Goal: Information Seeking & Learning: Learn about a topic

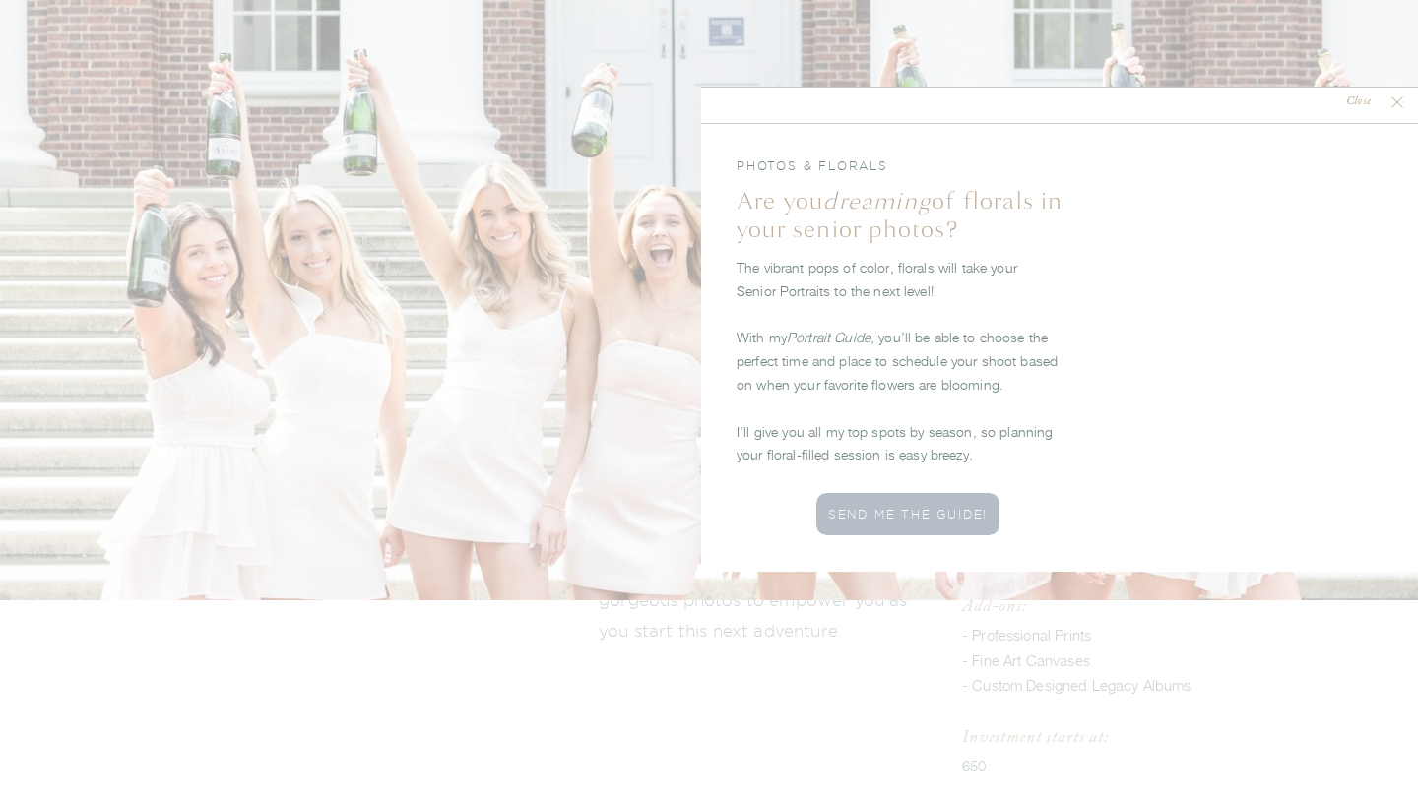
scroll to position [2650, 0]
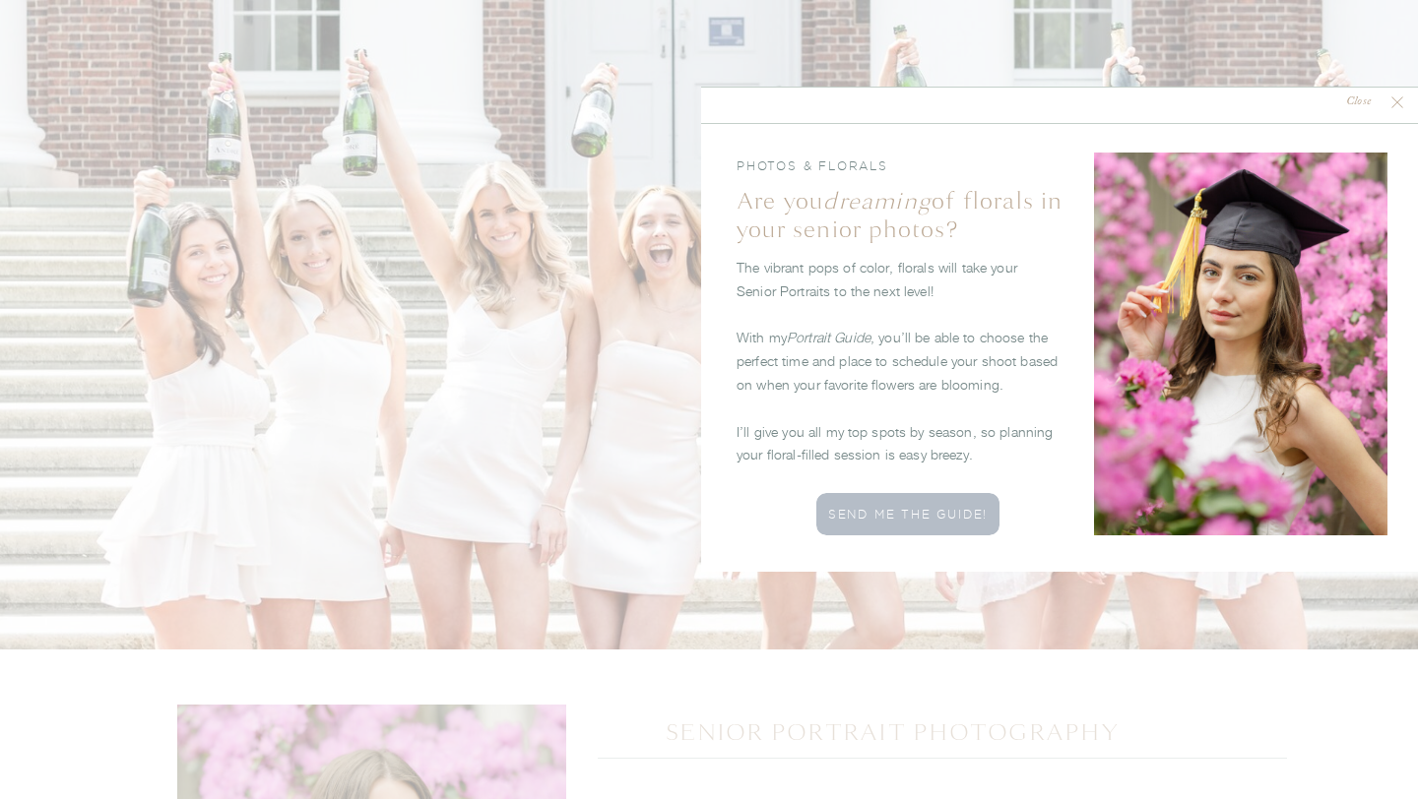
click at [1380, 100] on nav "Close" at bounding box center [1358, 103] width 58 height 19
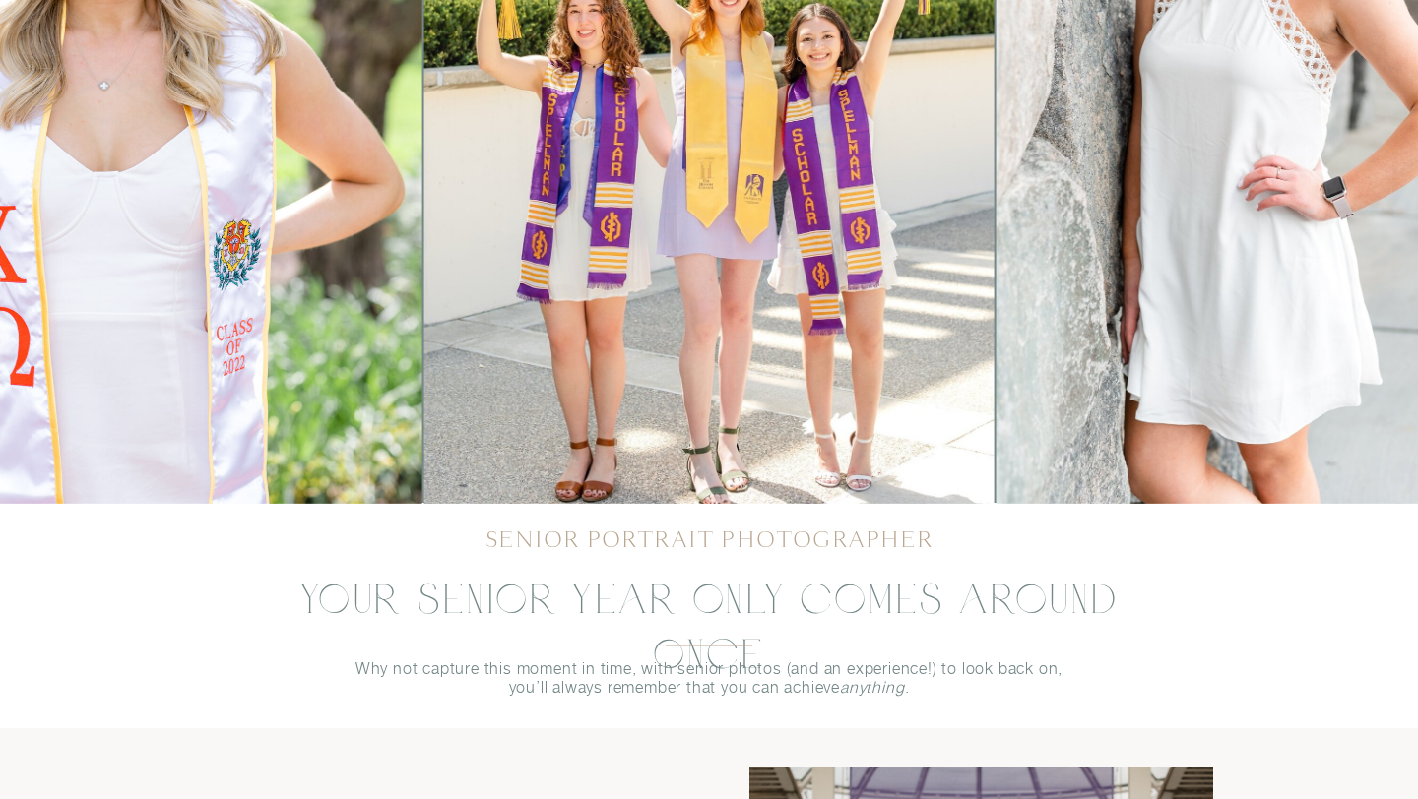
scroll to position [0, 0]
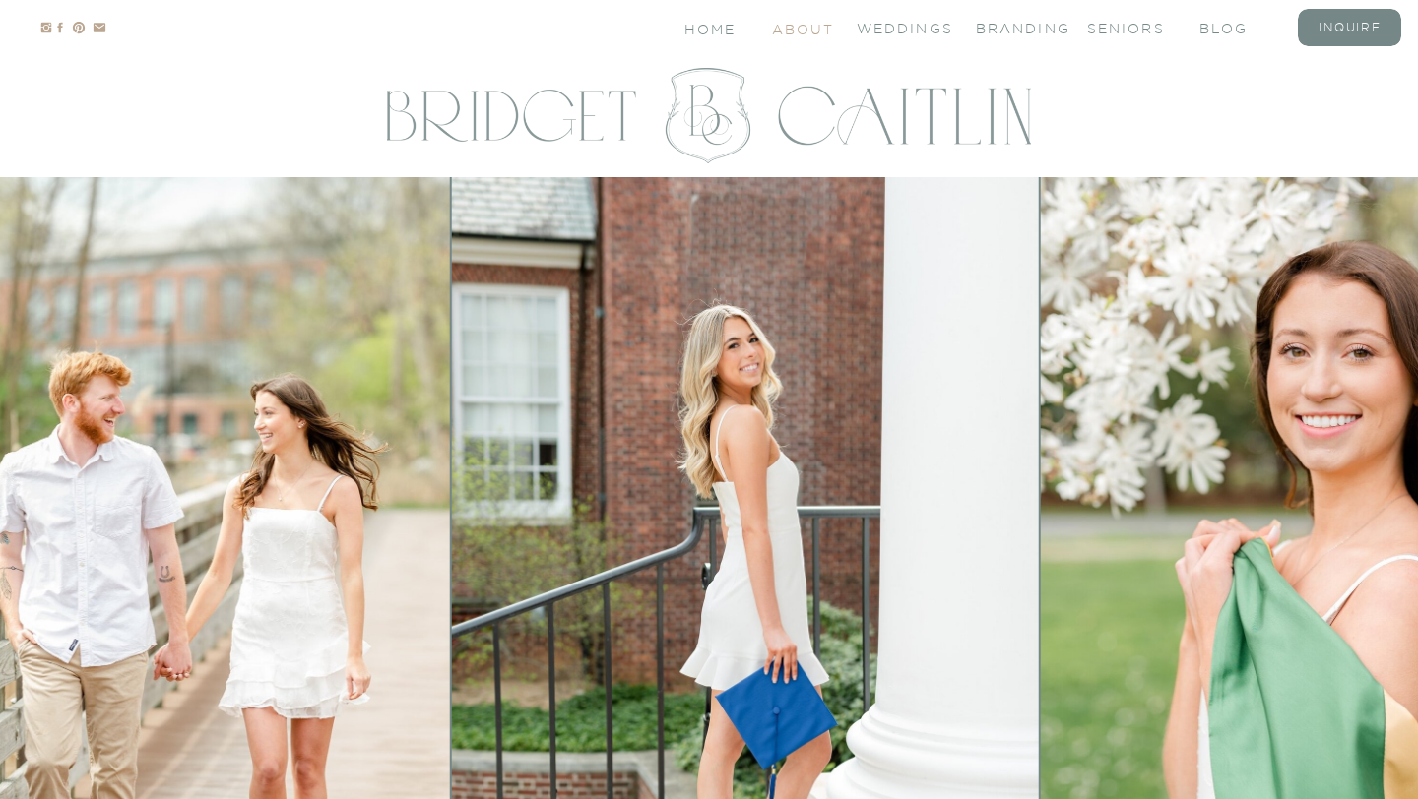
click at [809, 30] on nav "About" at bounding box center [801, 28] width 59 height 17
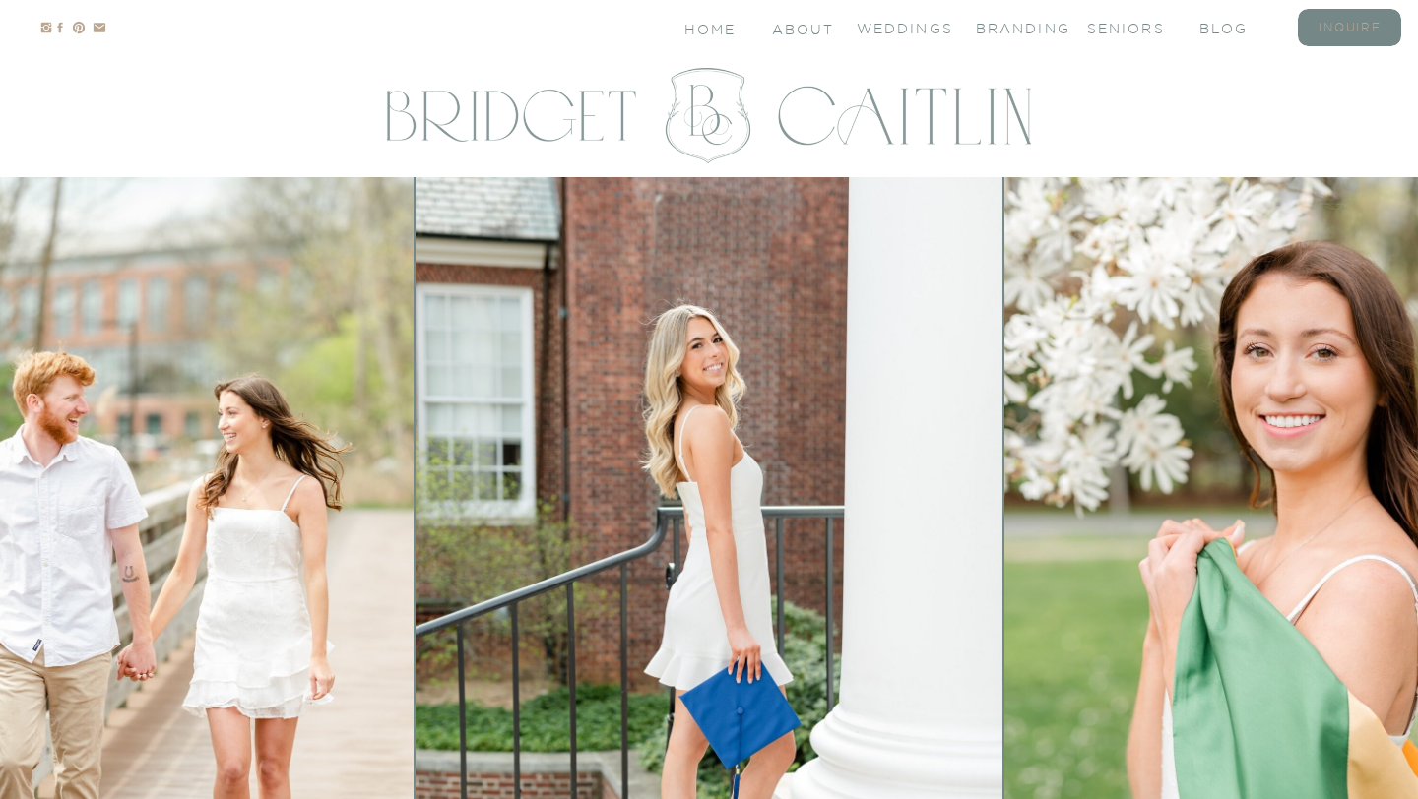
click at [1320, 30] on nav "inquire" at bounding box center [1349, 27] width 79 height 17
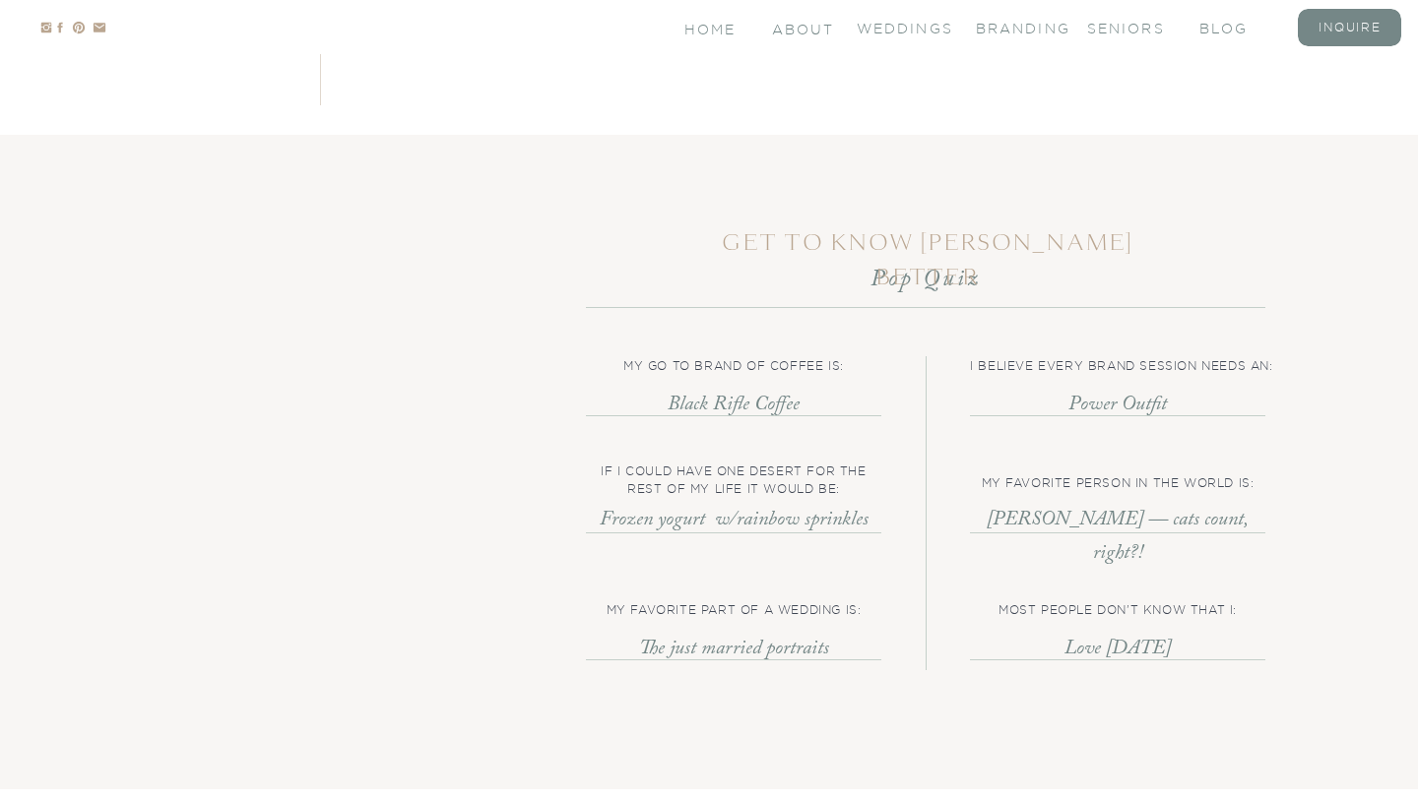
scroll to position [3439, 0]
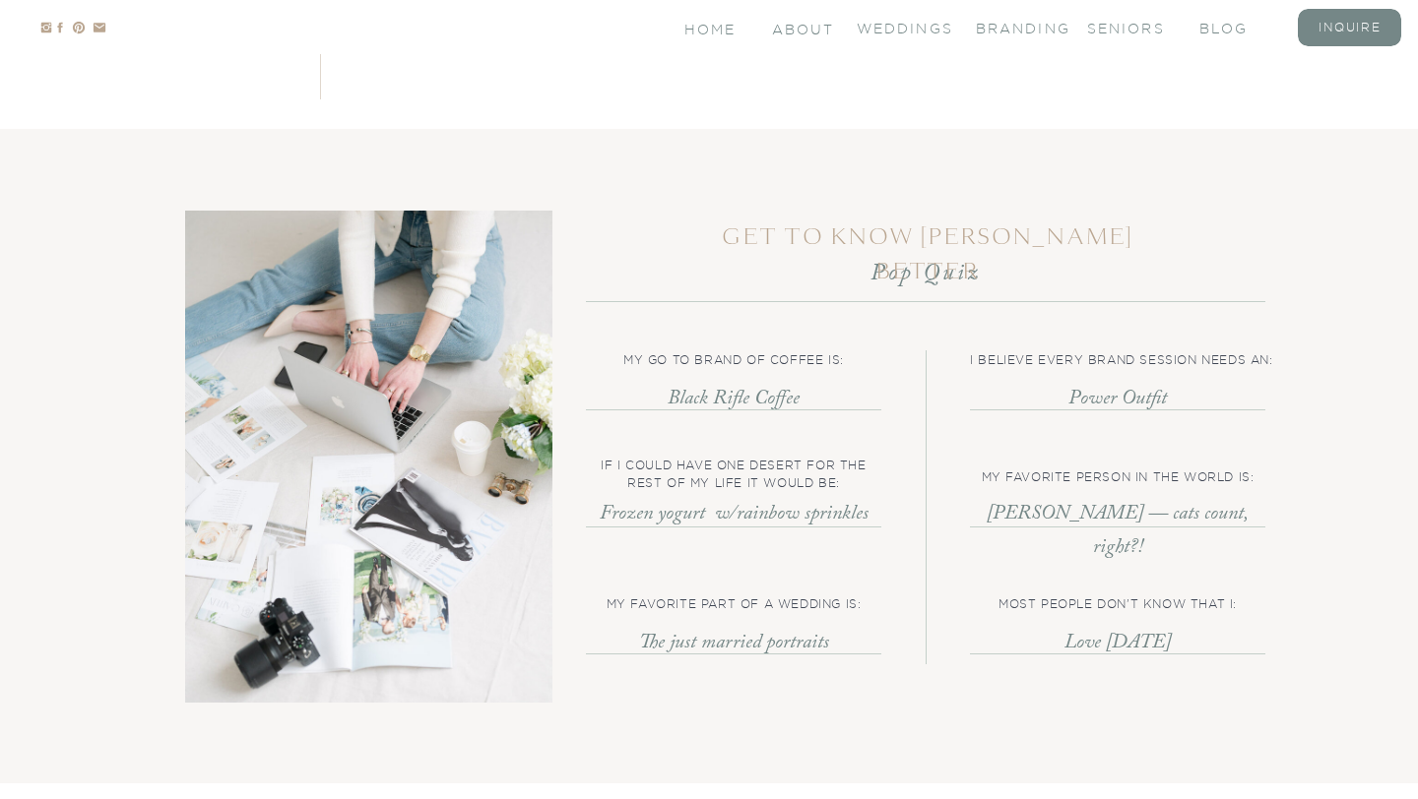
click at [752, 467] on p "If I could have one desert for the rest of my life it would be:" at bounding box center [733, 469] width 295 height 24
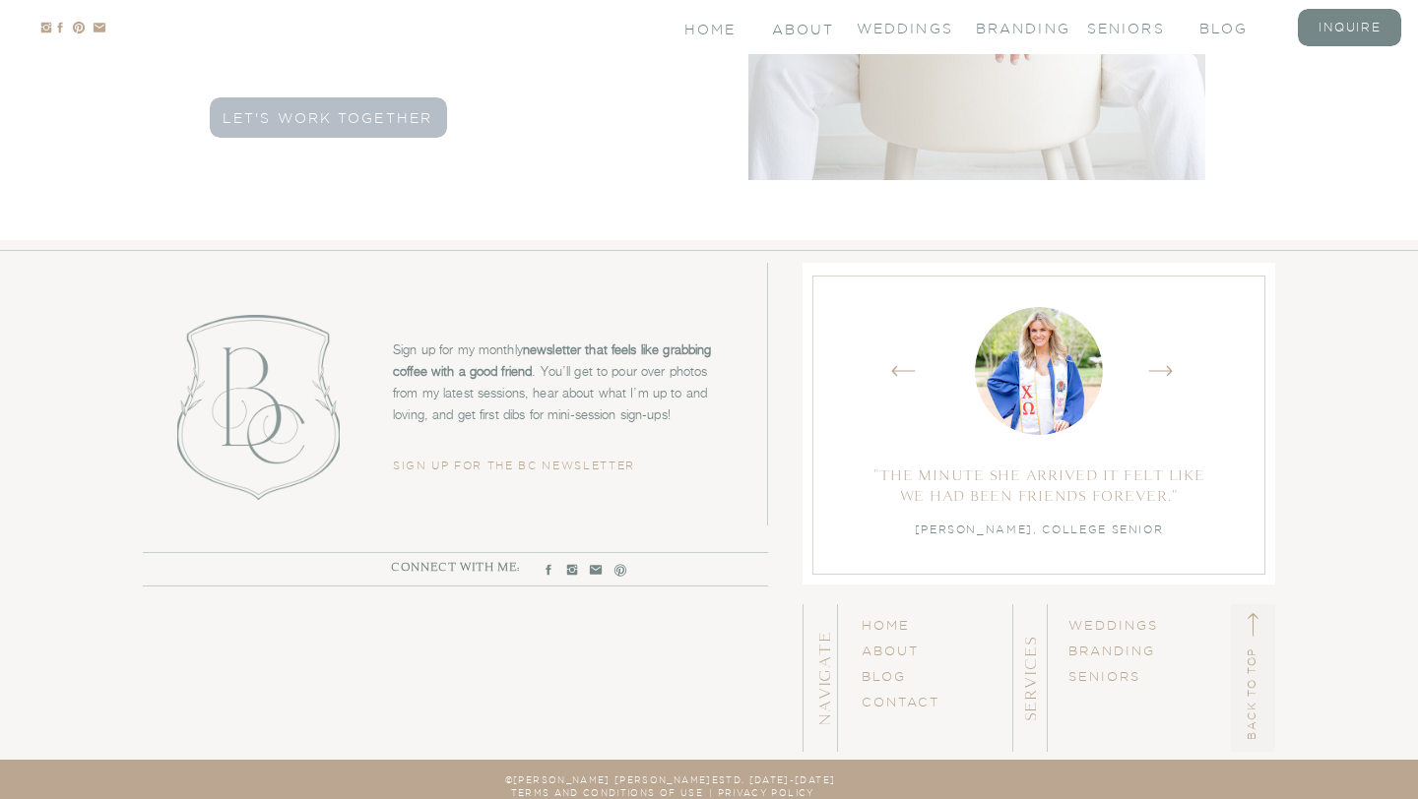
scroll to position [6095, 0]
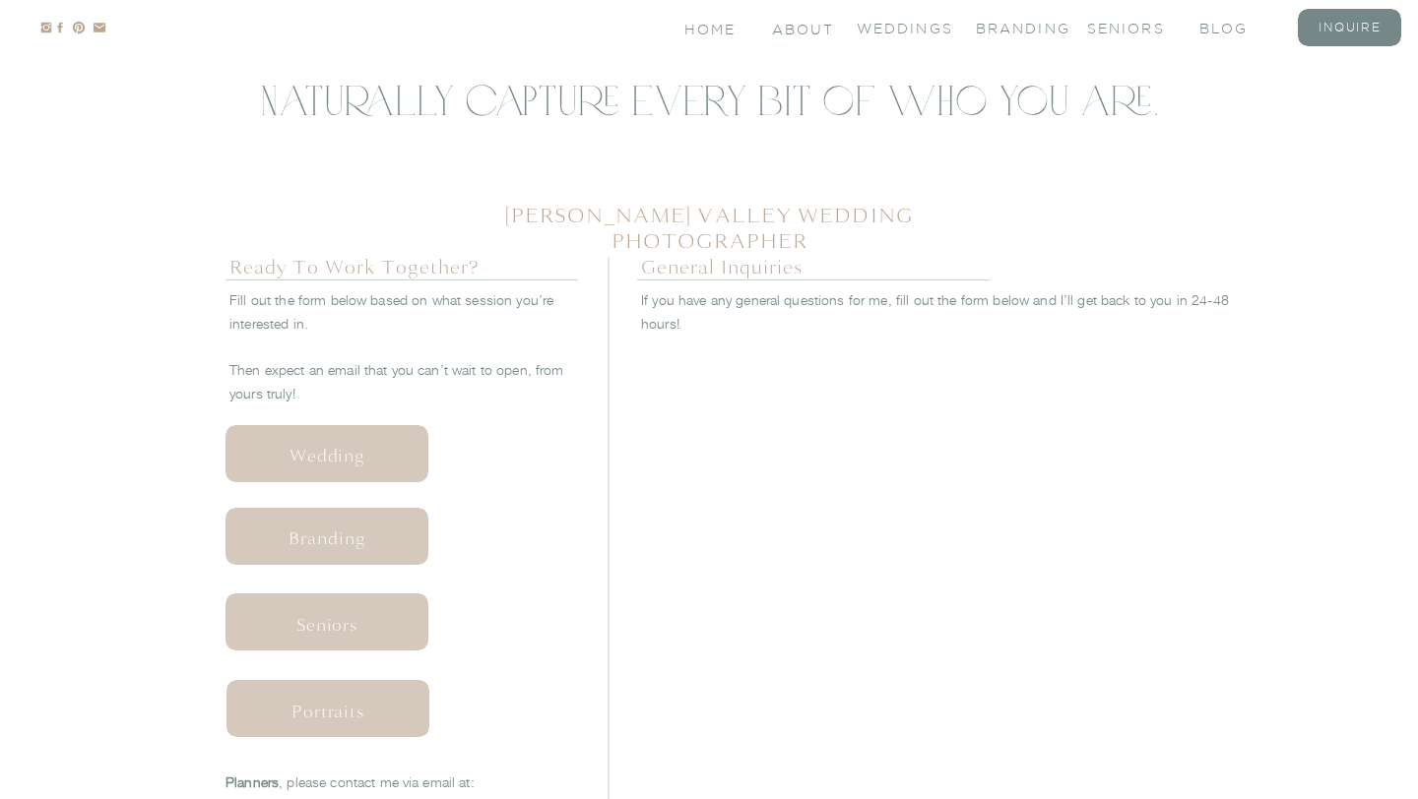
scroll to position [728, 0]
click at [379, 624] on nav "Seniors" at bounding box center [327, 621] width 194 height 19
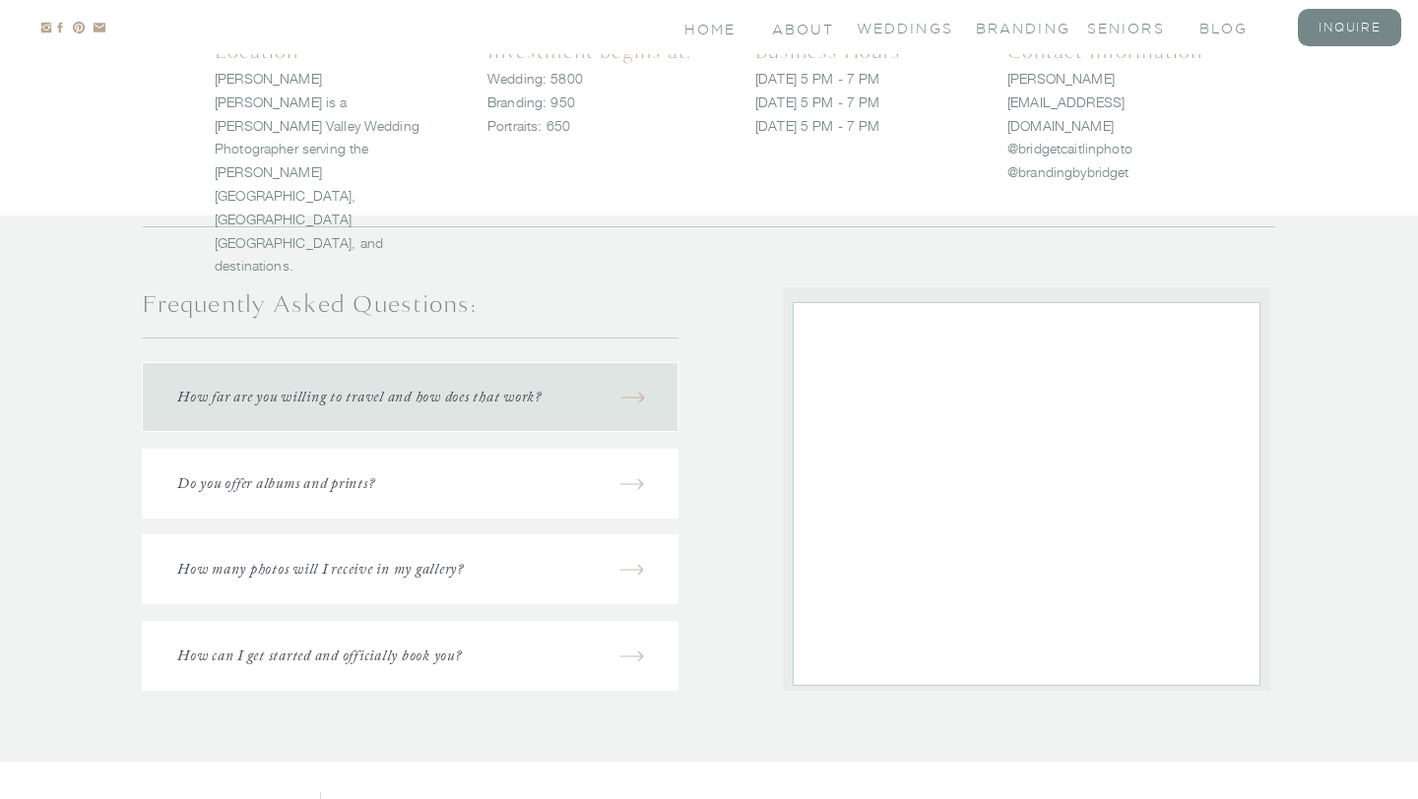
scroll to position [2377, 0]
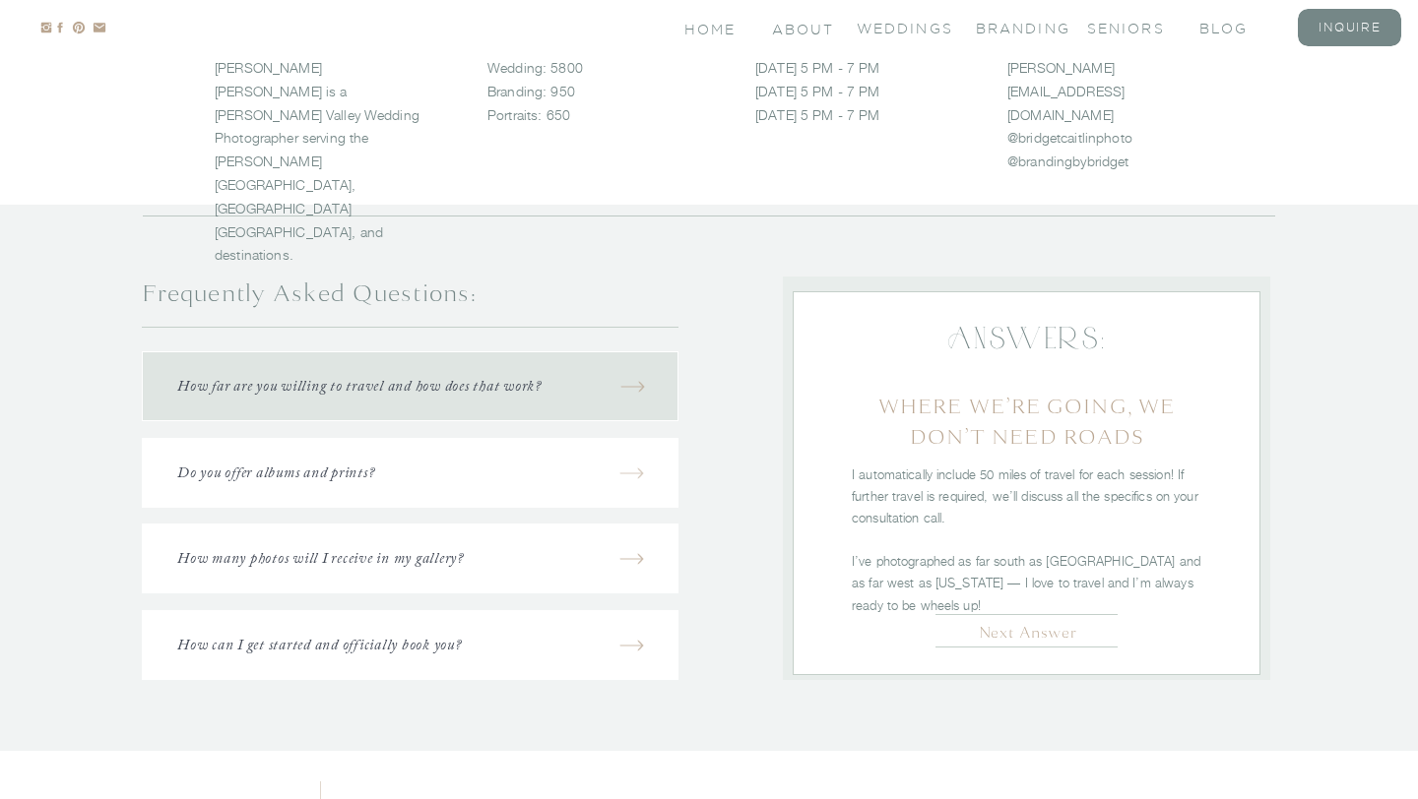
click at [625, 463] on icon "Created by potrace 1.15, written by [PERSON_NAME] [DATE]-[DATE]" at bounding box center [631, 474] width 25 height 30
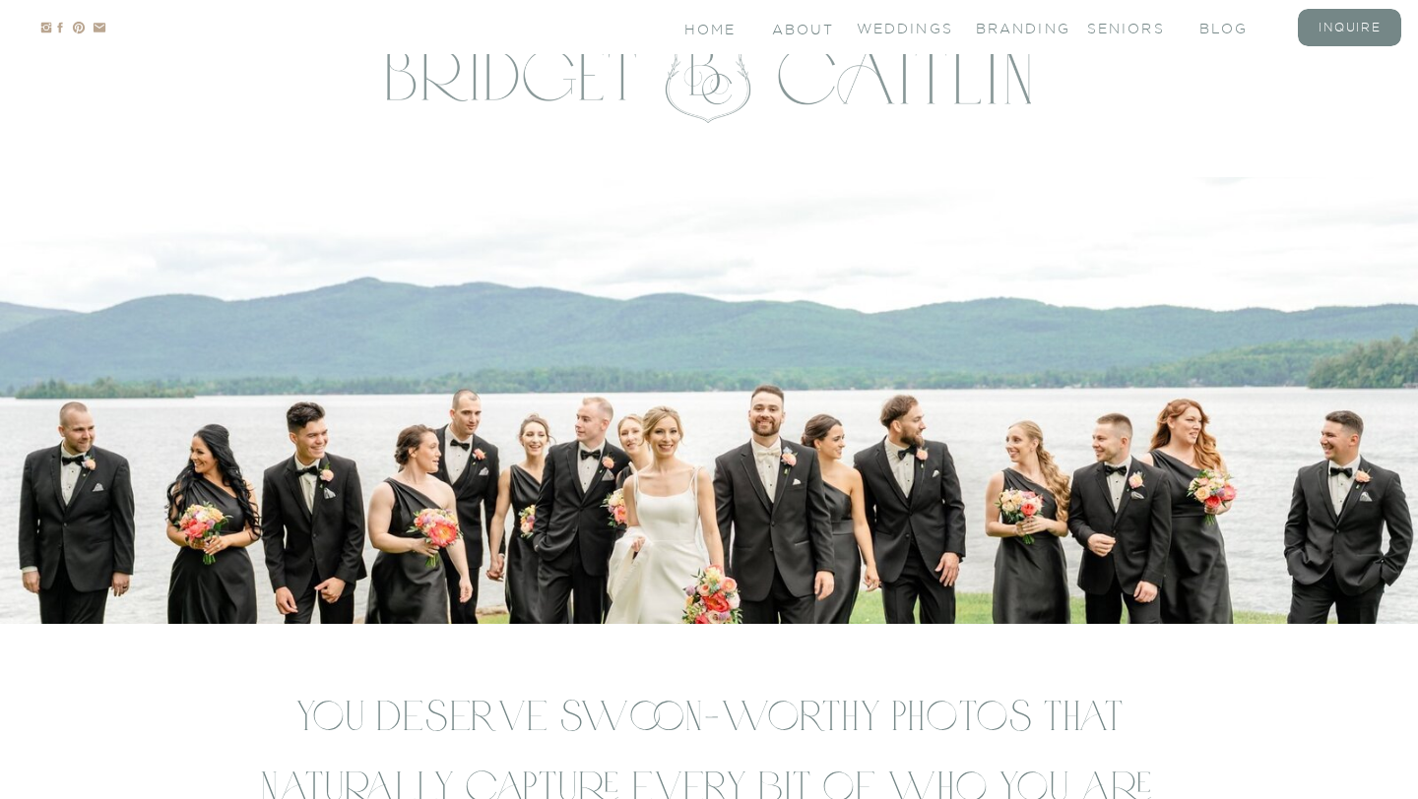
scroll to position [0, 0]
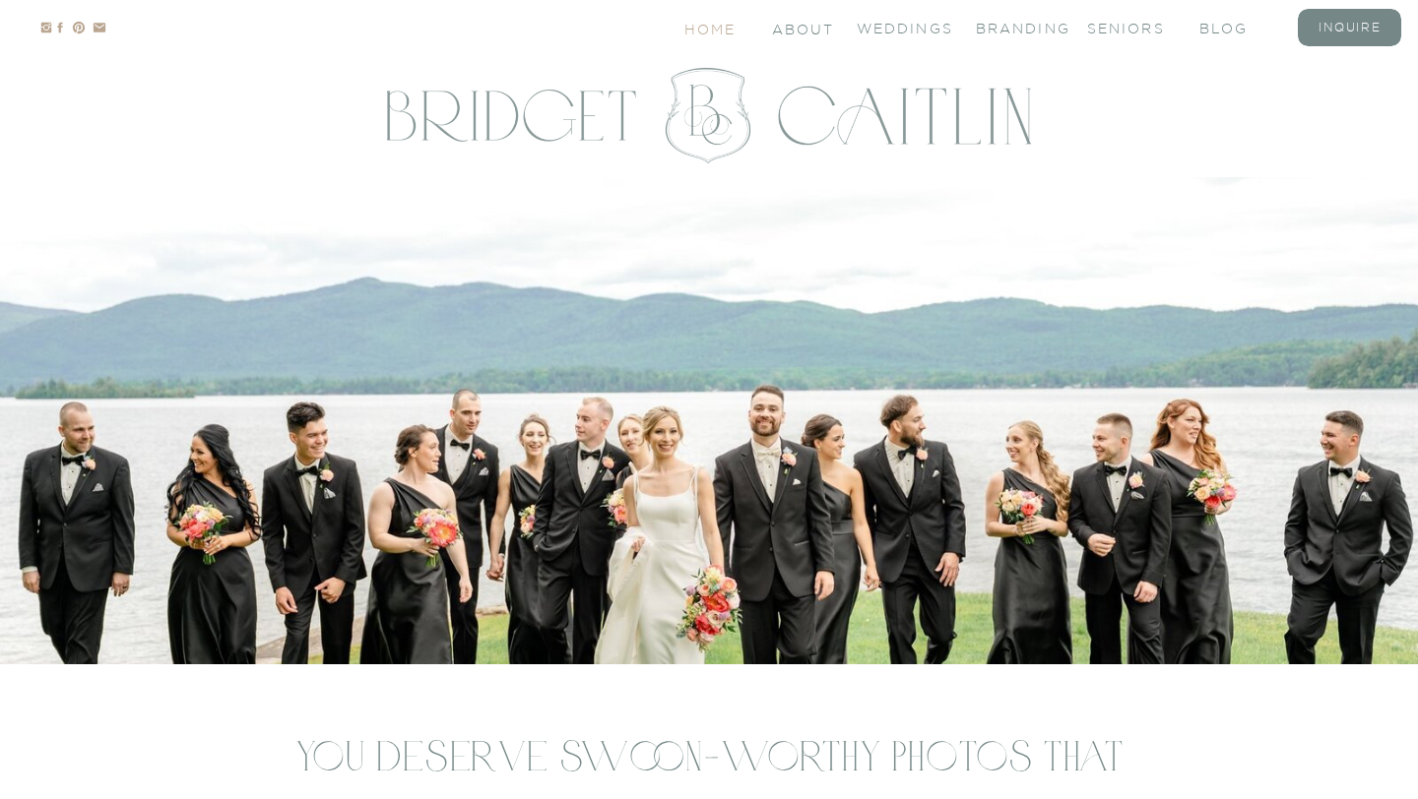
click at [730, 27] on nav "Home" at bounding box center [711, 28] width 54 height 17
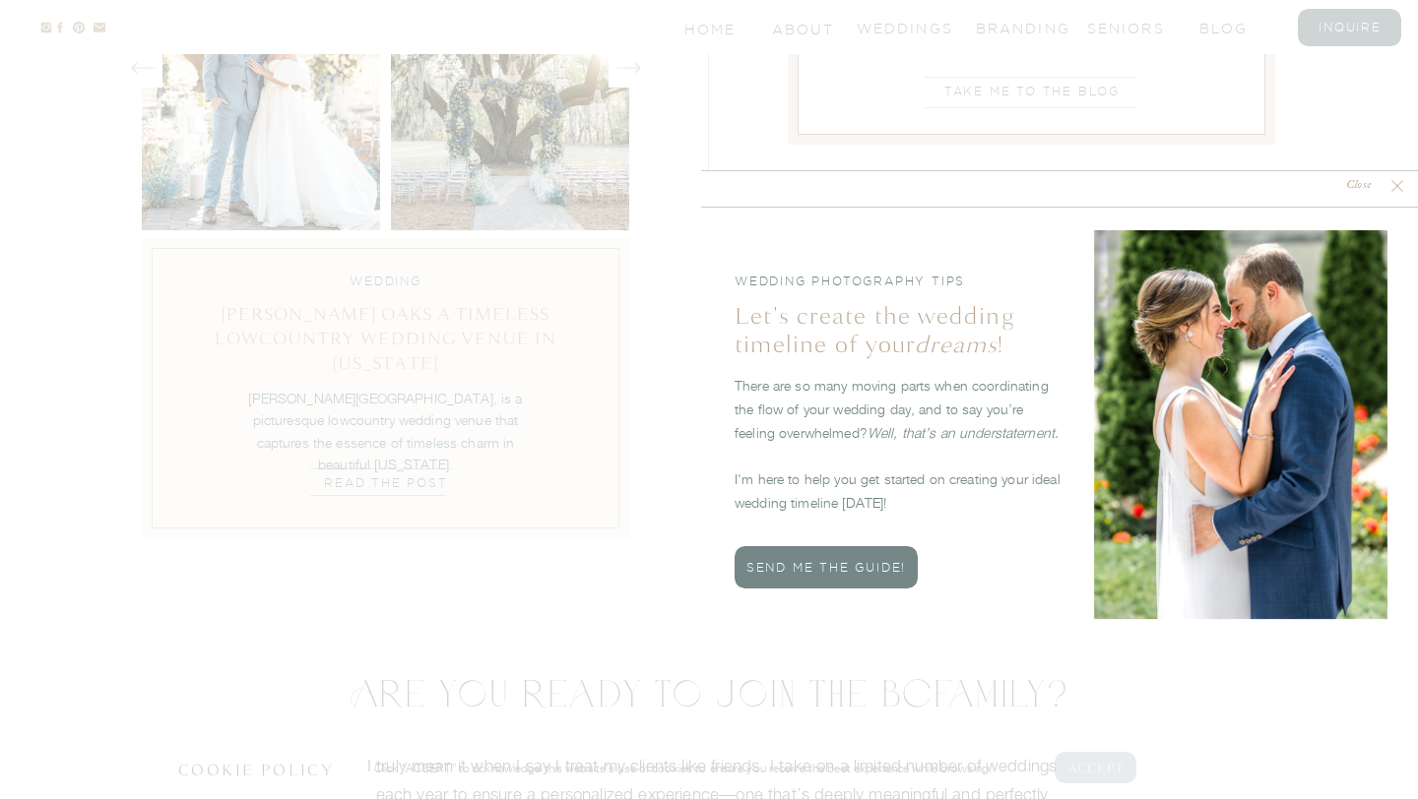
scroll to position [6710, 0]
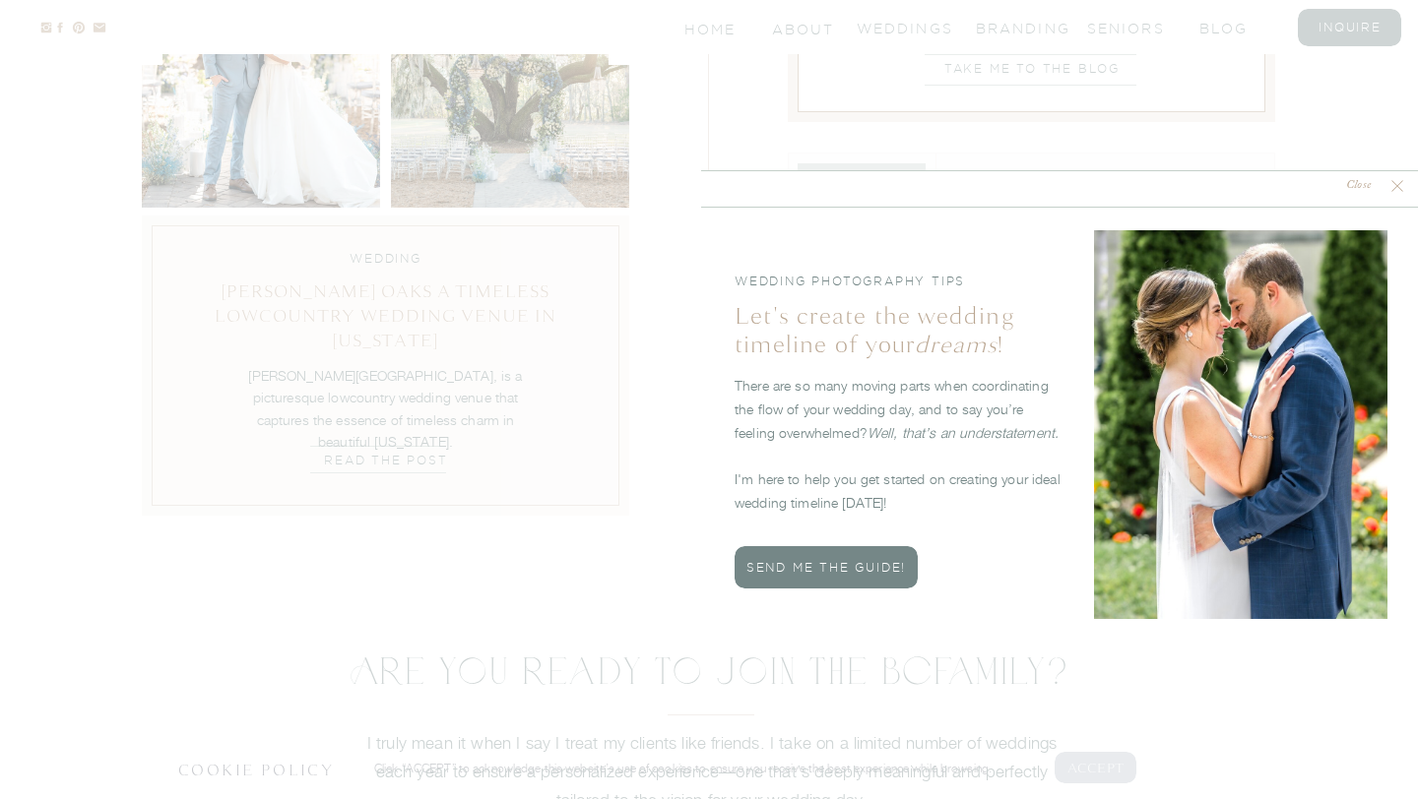
click at [1379, 178] on nav "Close" at bounding box center [1358, 186] width 58 height 19
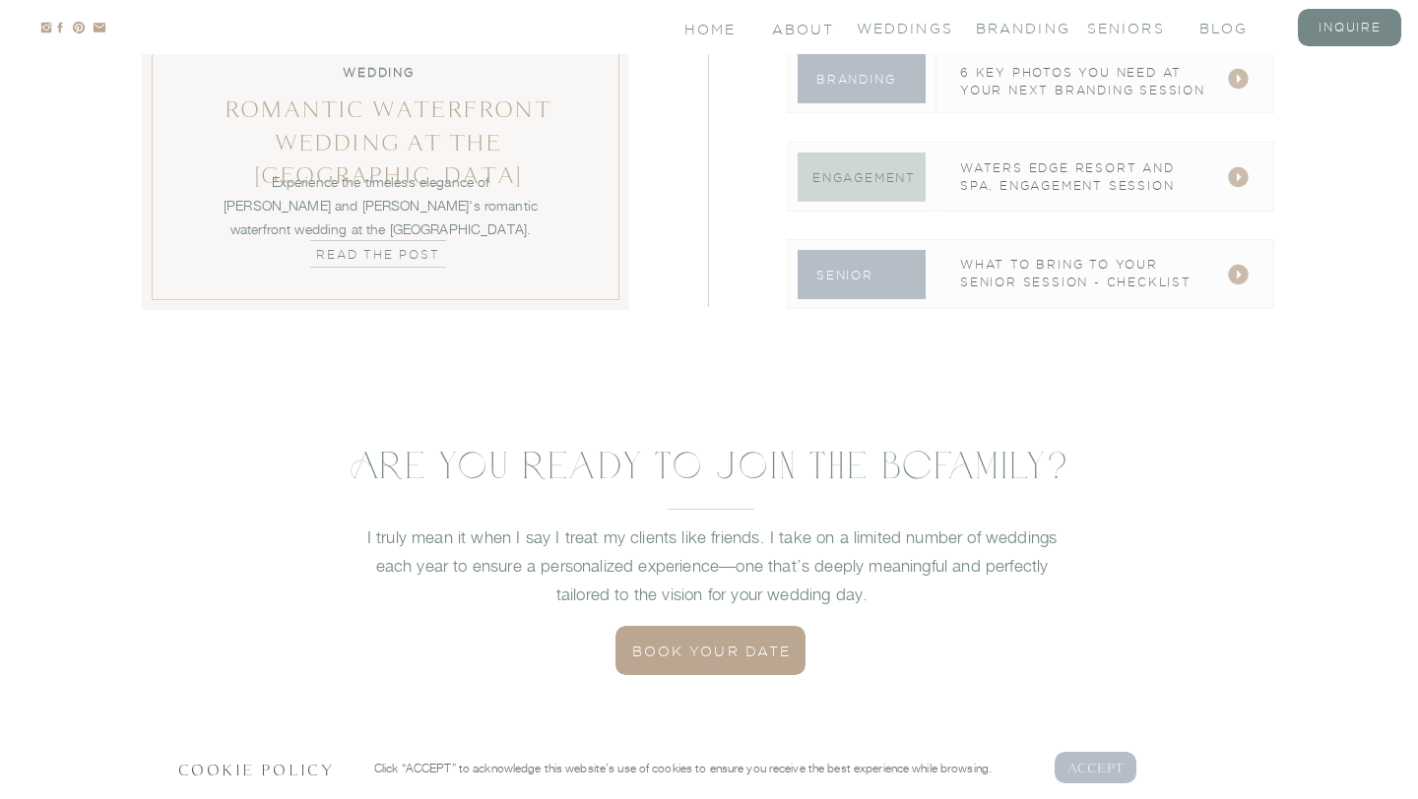
scroll to position [6925, 0]
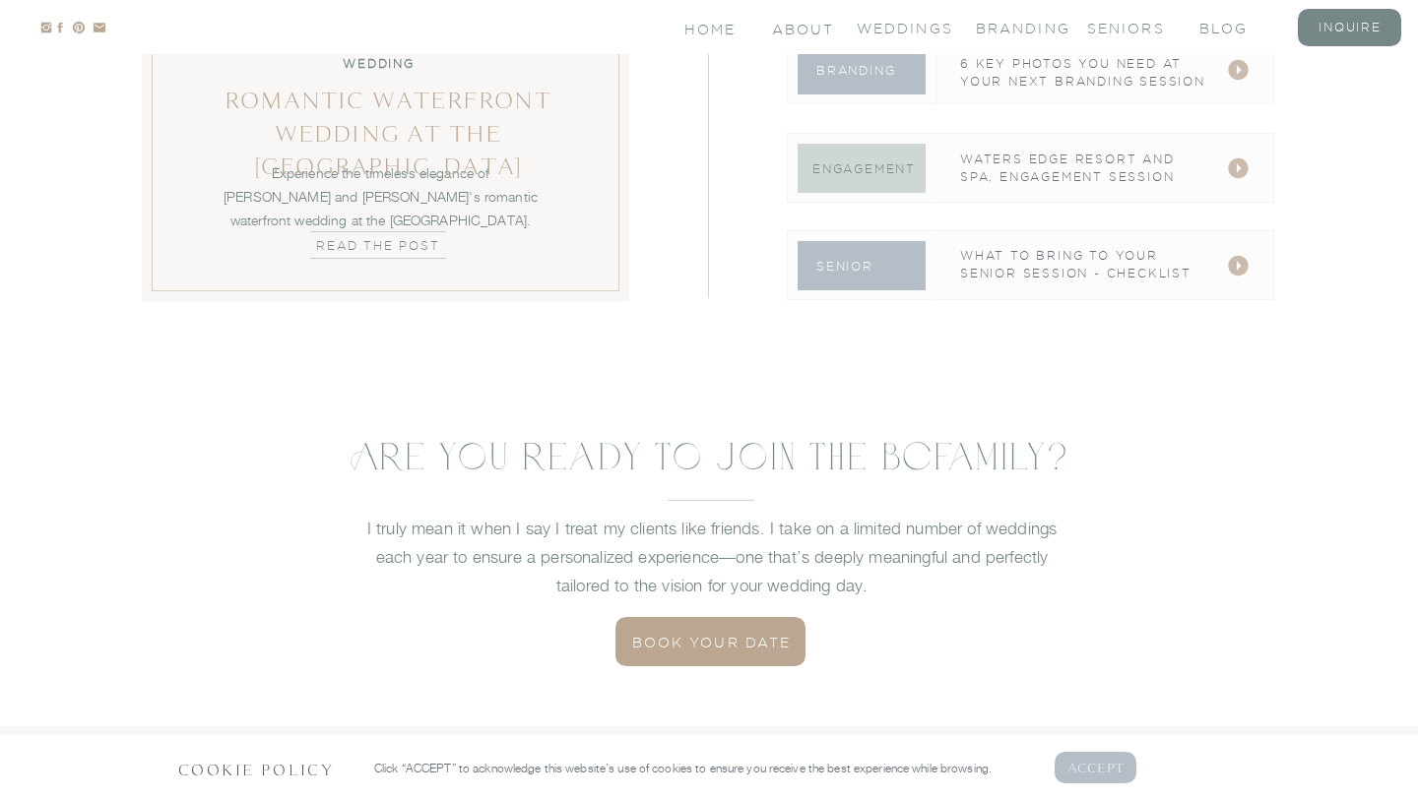
click at [1123, 284] on nav "What to bring to your senior session - checklist" at bounding box center [1084, 268] width 248 height 43
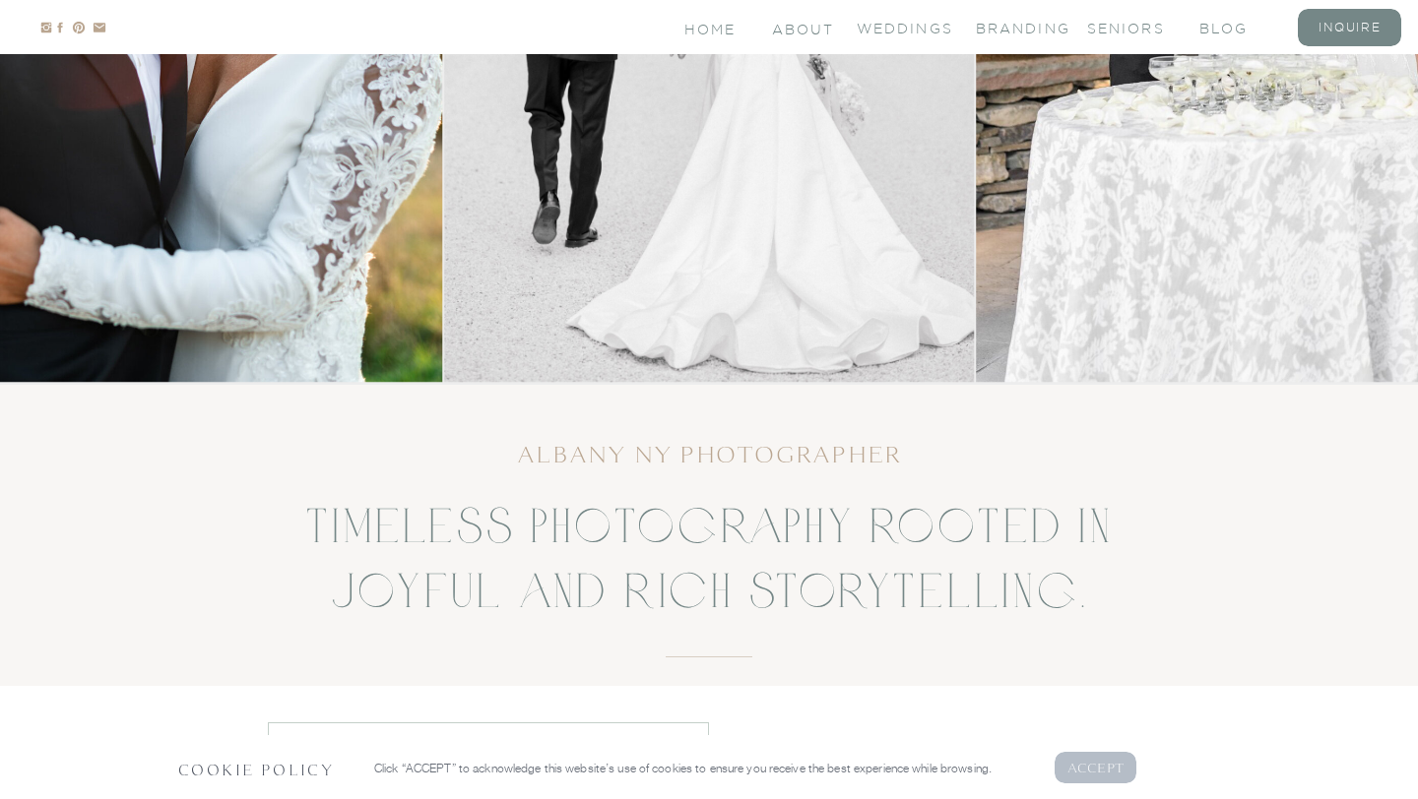
scroll to position [0, 0]
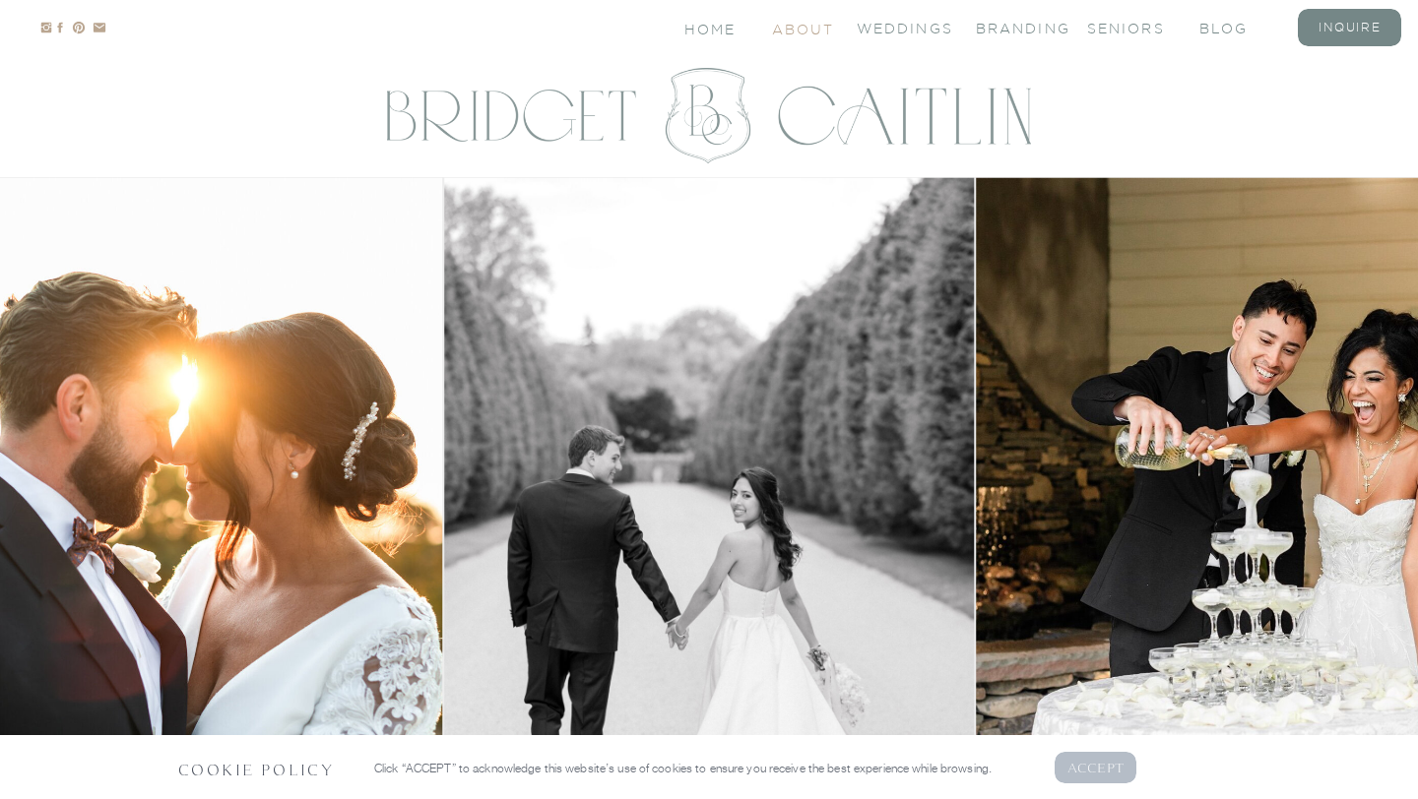
click at [796, 33] on nav "About" at bounding box center [801, 28] width 59 height 17
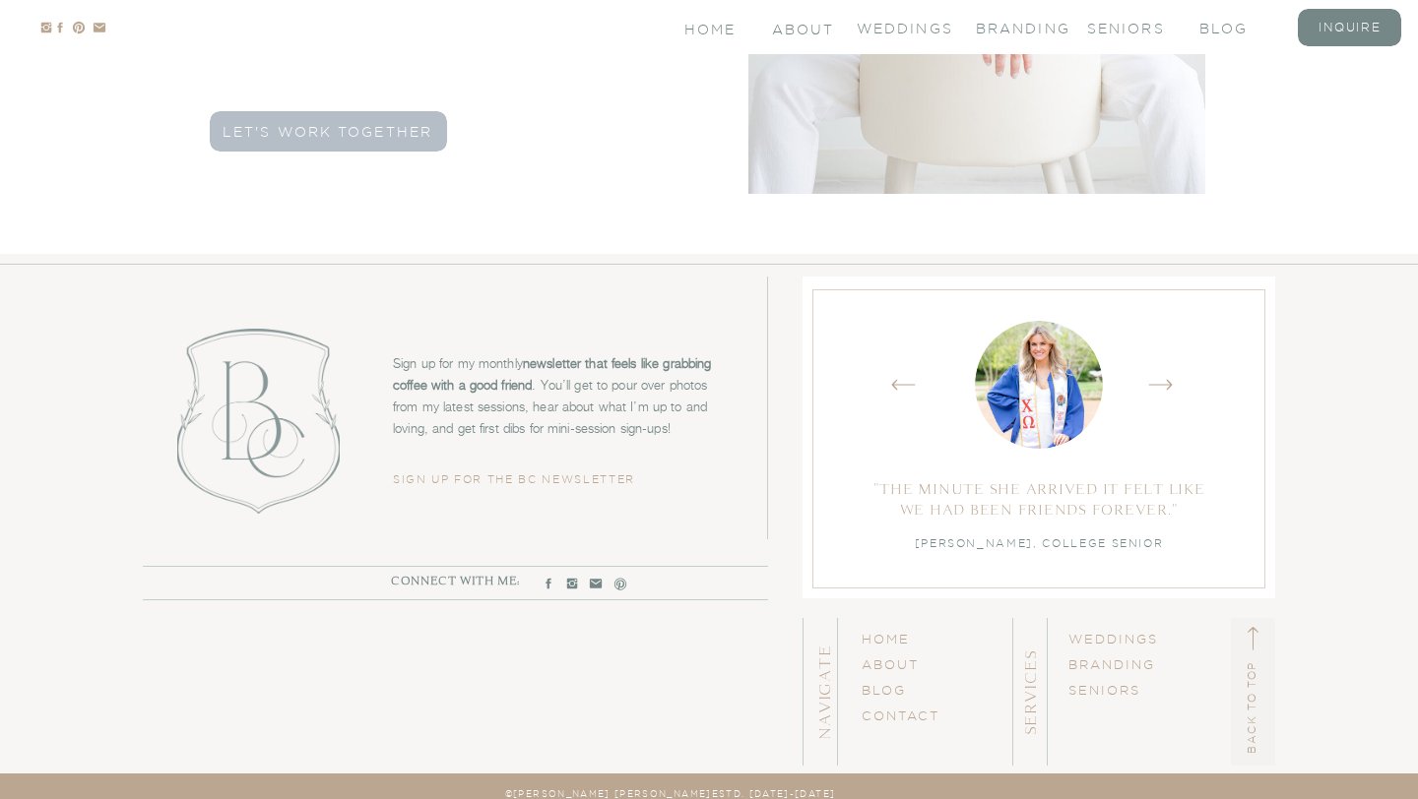
scroll to position [6087, 0]
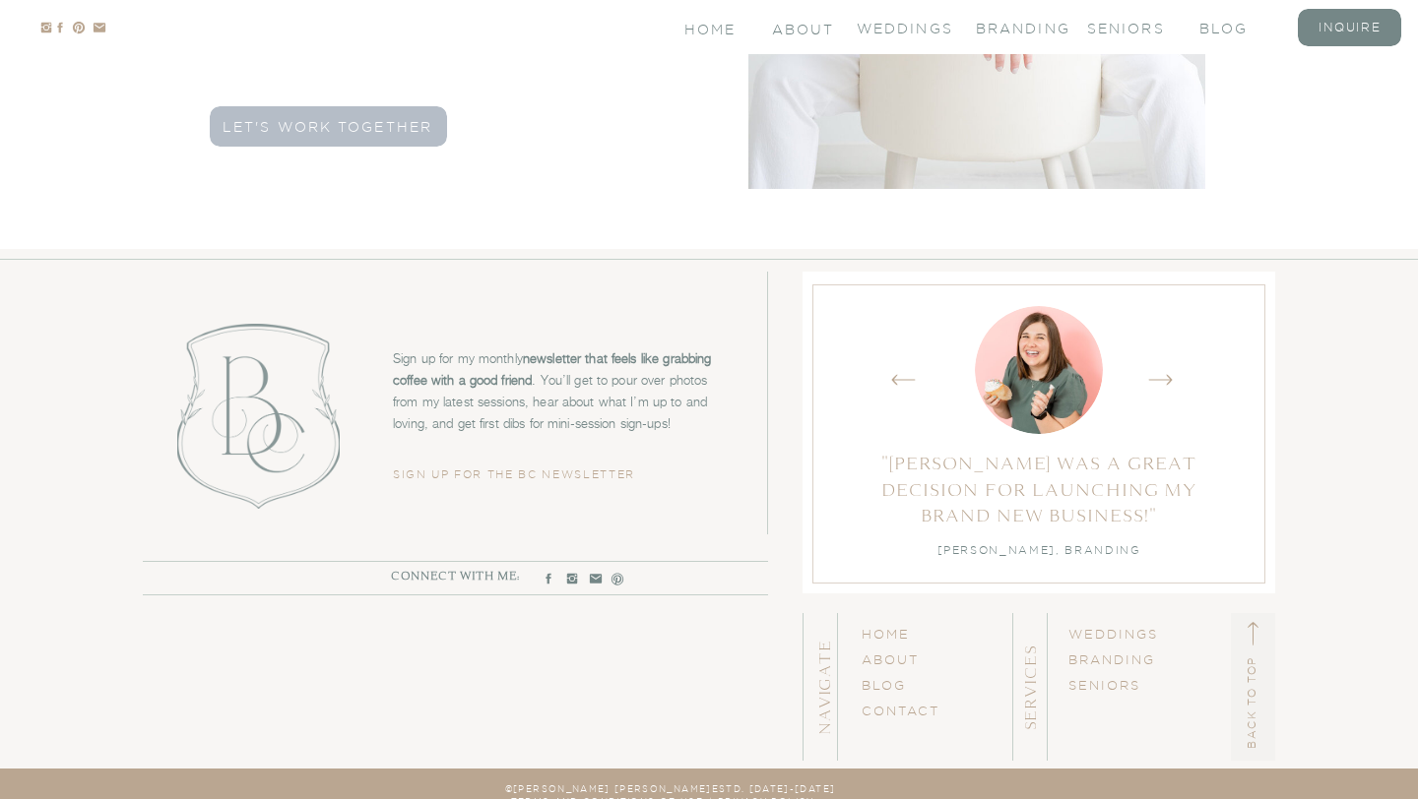
click at [1033, 704] on h2 "services" at bounding box center [1029, 688] width 20 height 148
click at [1110, 682] on link "SENIORS" at bounding box center [1104, 685] width 72 height 14
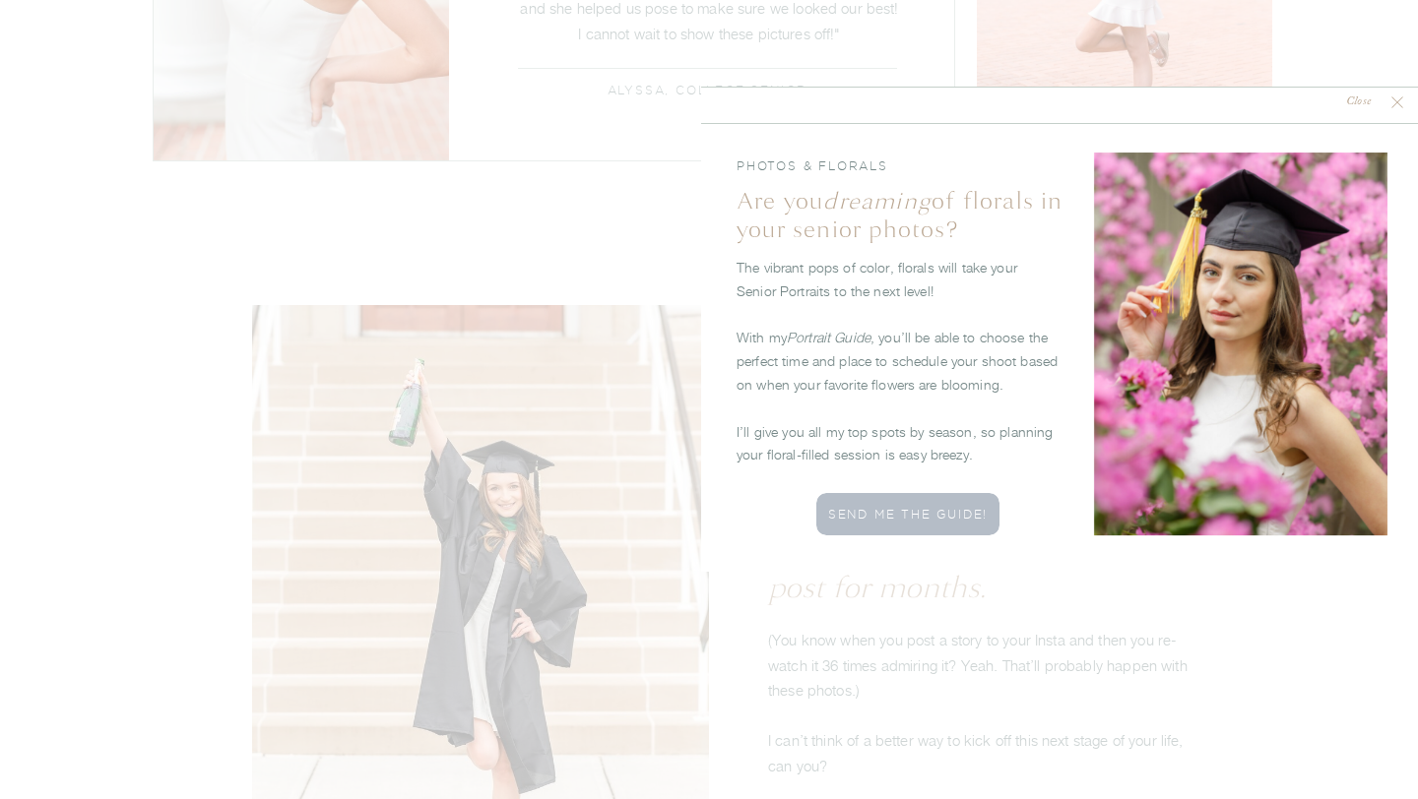
scroll to position [7822, 0]
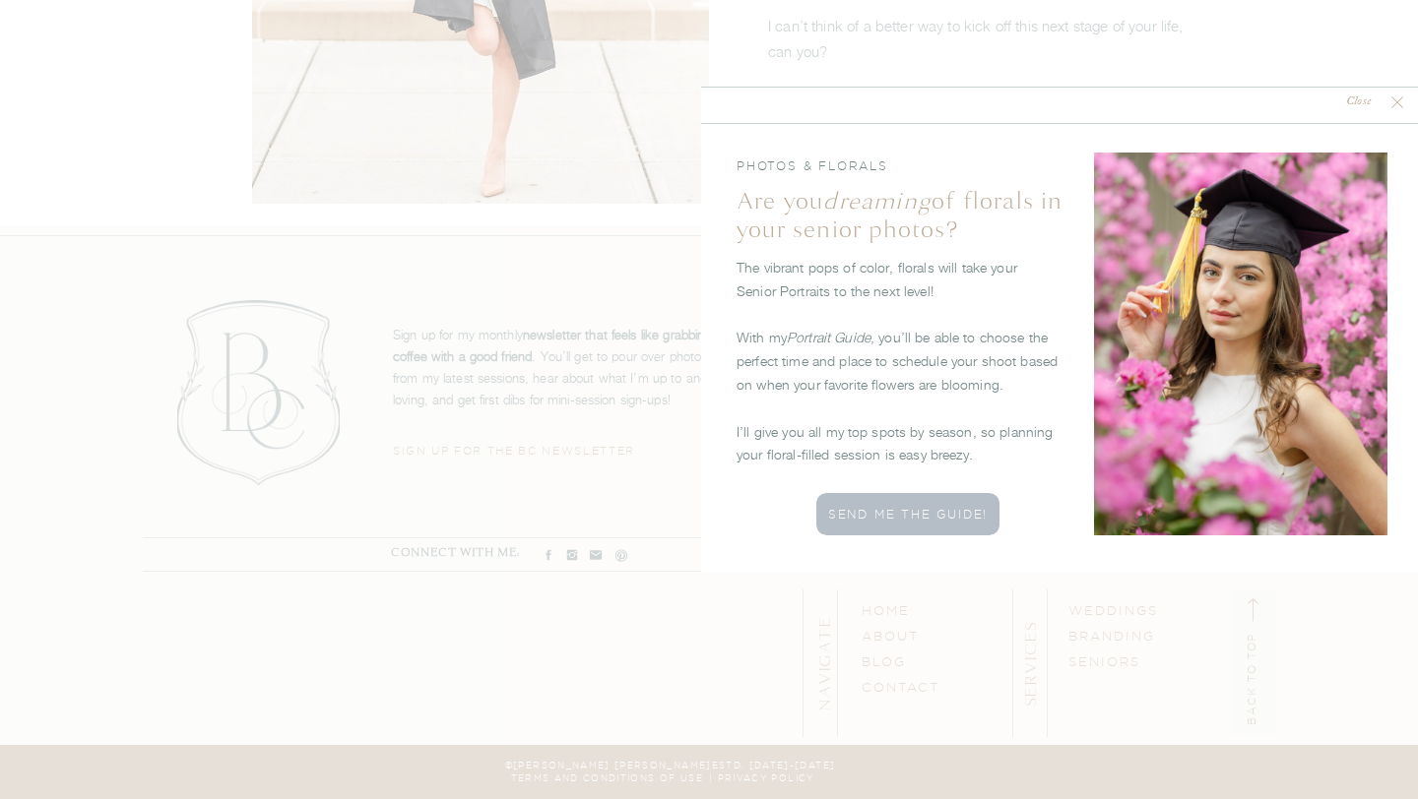
click at [1384, 103] on nav "Close" at bounding box center [1358, 103] width 58 height 19
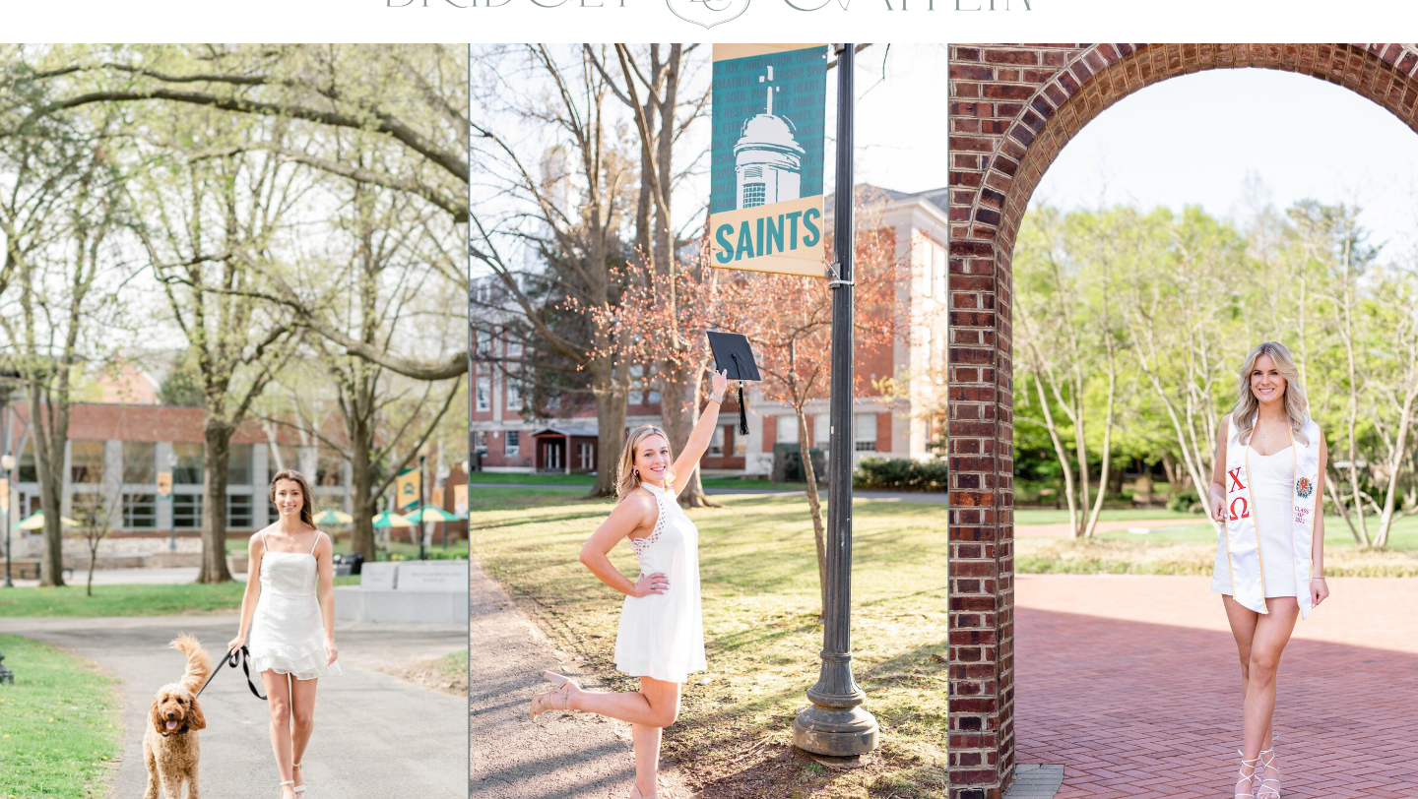
scroll to position [0, 0]
